Goal: Task Accomplishment & Management: Use online tool/utility

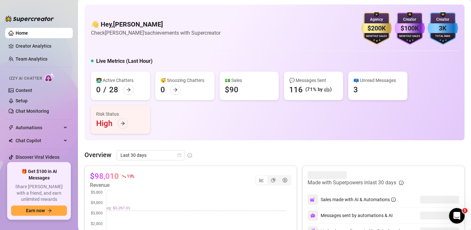
click at [129, 90] on icon "arrow-right" at bounding box center [128, 90] width 5 height 5
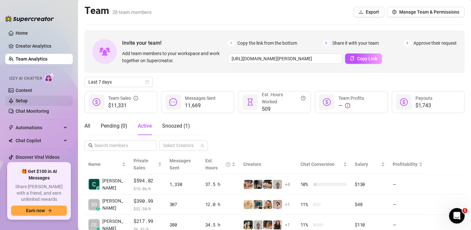
click at [19, 103] on link "Setup" at bounding box center [22, 100] width 12 height 5
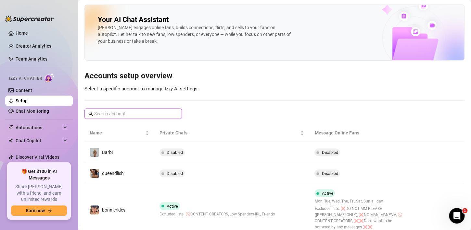
click at [145, 115] on input "text" at bounding box center [133, 113] width 79 height 7
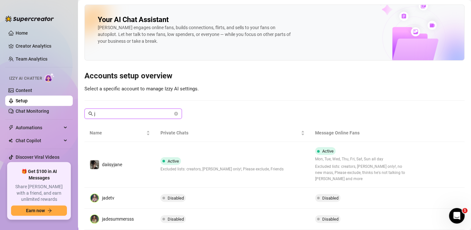
type input "ja"
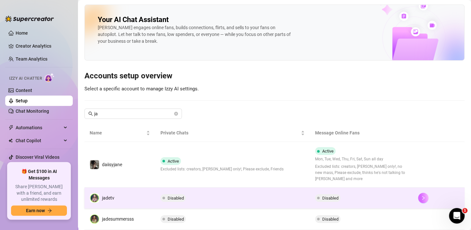
click at [421, 198] on icon "right" at bounding box center [423, 198] width 5 height 5
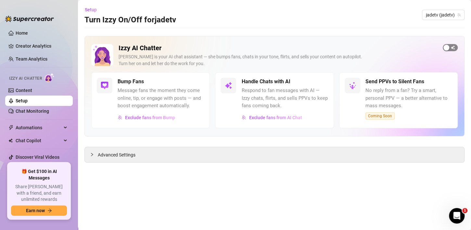
click at [452, 47] on span "button" at bounding box center [449, 47] width 15 height 7
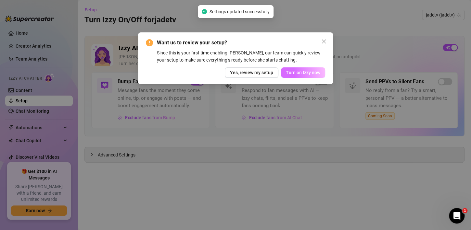
click at [312, 73] on span "Turn on Izzy now" at bounding box center [303, 72] width 34 height 5
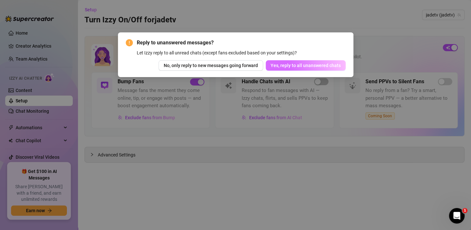
click at [309, 69] on button "Yes, reply to all unanswered chats" at bounding box center [305, 65] width 80 height 10
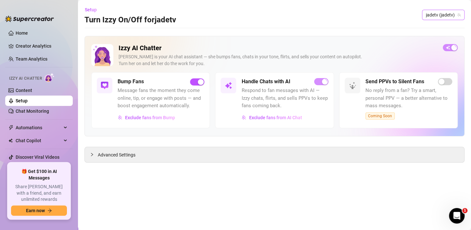
click at [445, 12] on span "jadetv (jadetv)" at bounding box center [442, 15] width 35 height 10
type input "j"
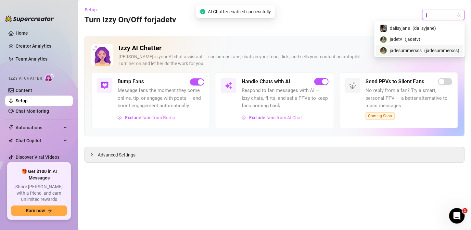
click at [407, 51] on span "jadesummersss" at bounding box center [405, 50] width 32 height 7
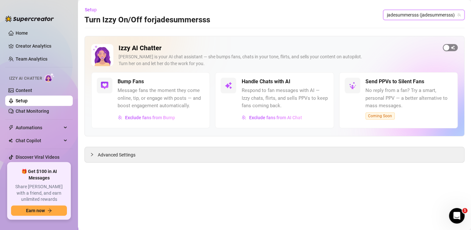
click at [449, 48] on span "button" at bounding box center [449, 47] width 15 height 7
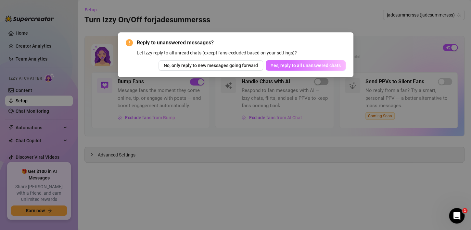
click at [318, 65] on span "Yes, reply to all unanswered chats" at bounding box center [305, 65] width 70 height 5
